Goal: Information Seeking & Learning: Learn about a topic

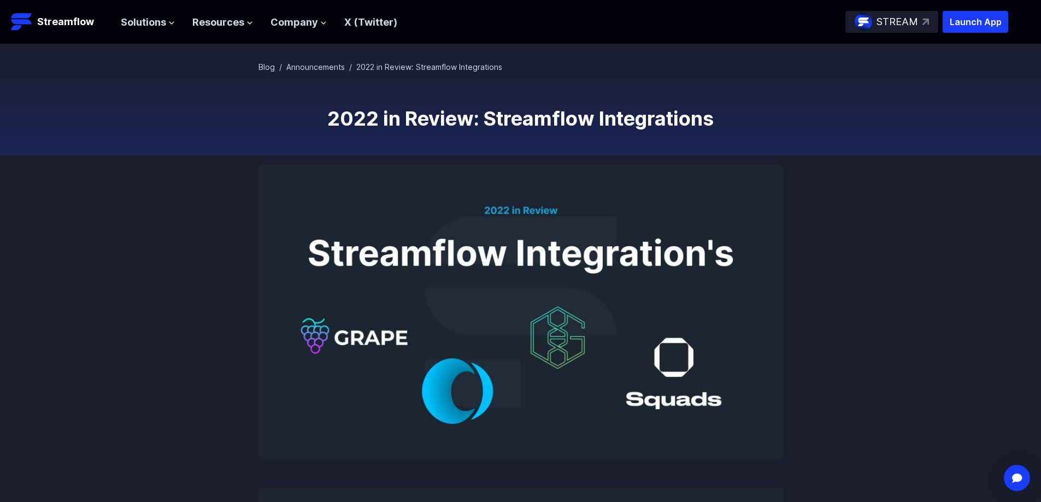
scroll to position [55, 0]
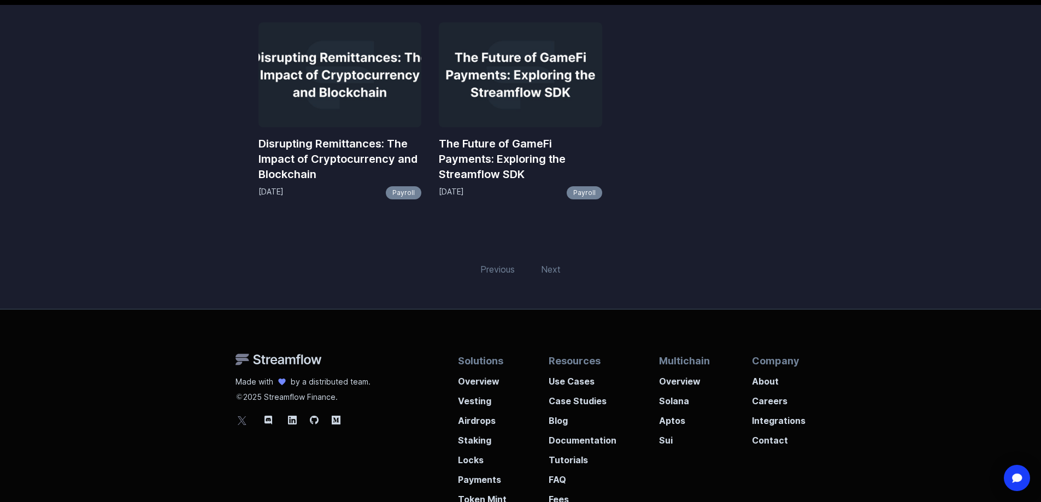
scroll to position [219, 0]
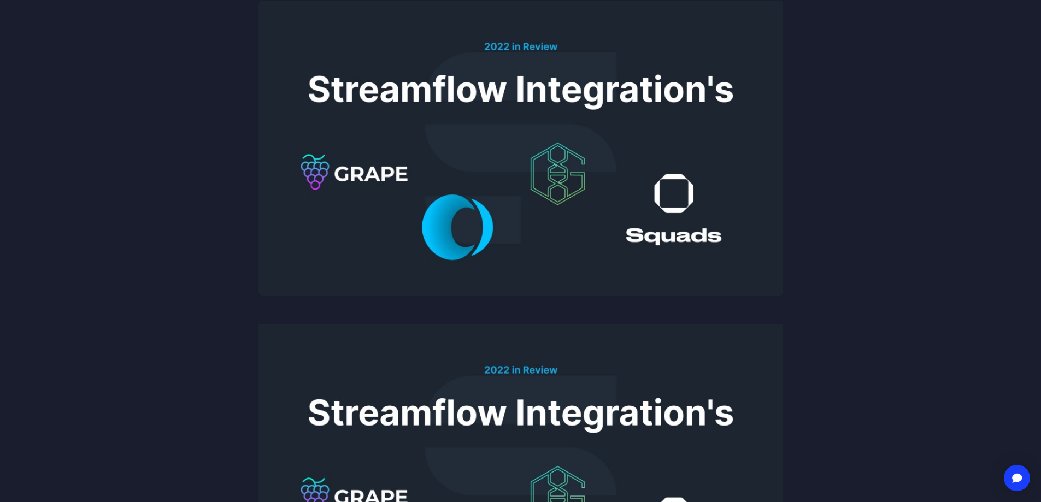
scroll to position [219, 0]
